Goal: Obtain resource: Download file/media

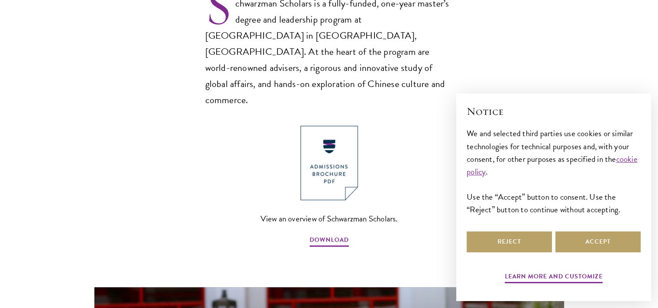
scroll to position [653, 0]
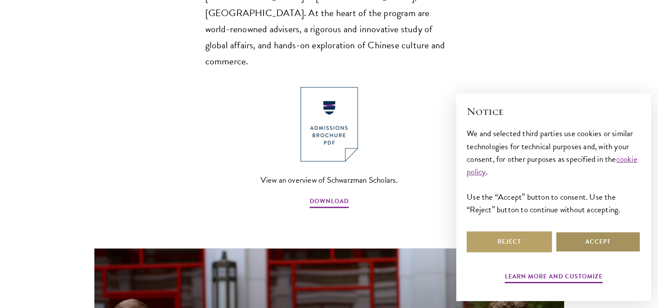
drag, startPoint x: 573, startPoint y: 244, endPoint x: 376, endPoint y: 204, distance: 201.6
click at [573, 244] on button "Accept" at bounding box center [598, 241] width 85 height 21
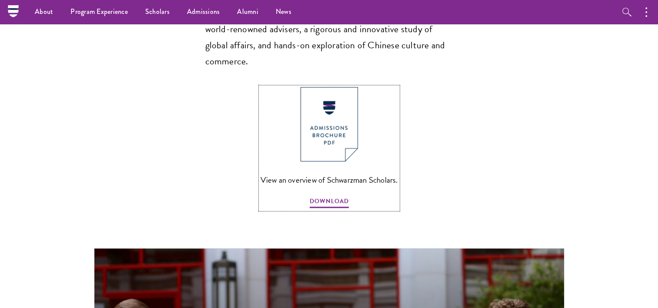
drag, startPoint x: 328, startPoint y: 169, endPoint x: 339, endPoint y: 178, distance: 14.2
click at [327, 196] on span "DOWNLOAD" at bounding box center [329, 202] width 39 height 13
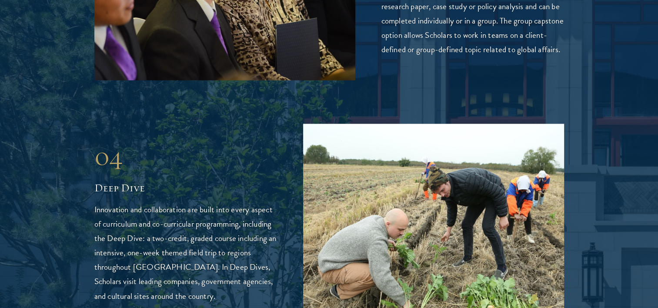
scroll to position [1958, 0]
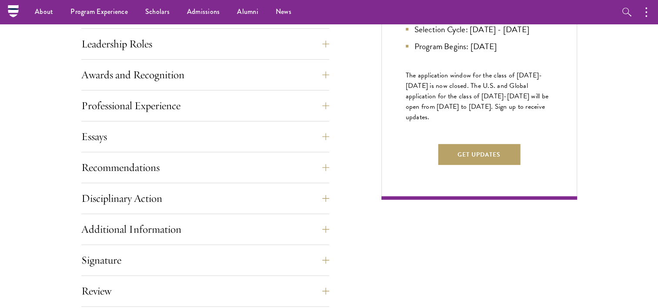
scroll to position [136, 0]
